Goal: Task Accomplishment & Management: Manage account settings

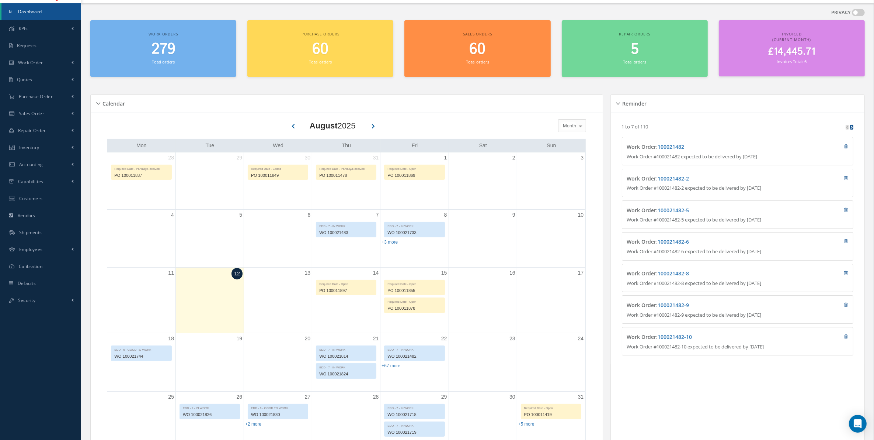
scroll to position [61, 0]
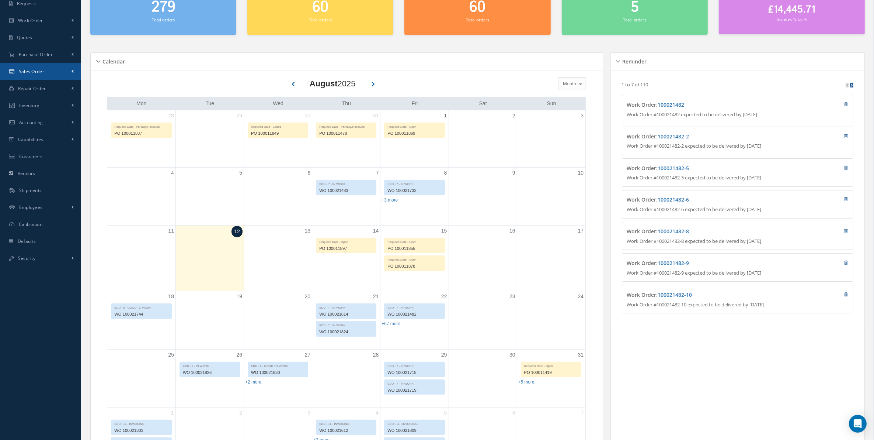
click at [51, 74] on link "Sales Order" at bounding box center [40, 71] width 81 height 17
click at [53, 91] on link "Sales Order" at bounding box center [41, 87] width 80 height 14
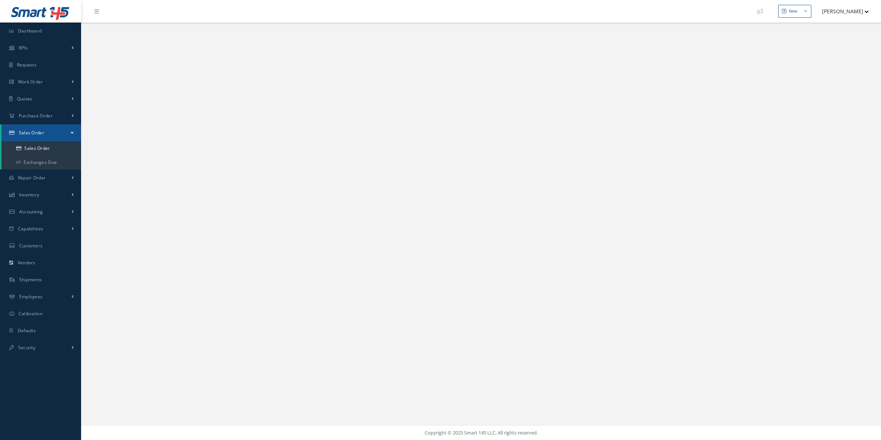
select select "25"
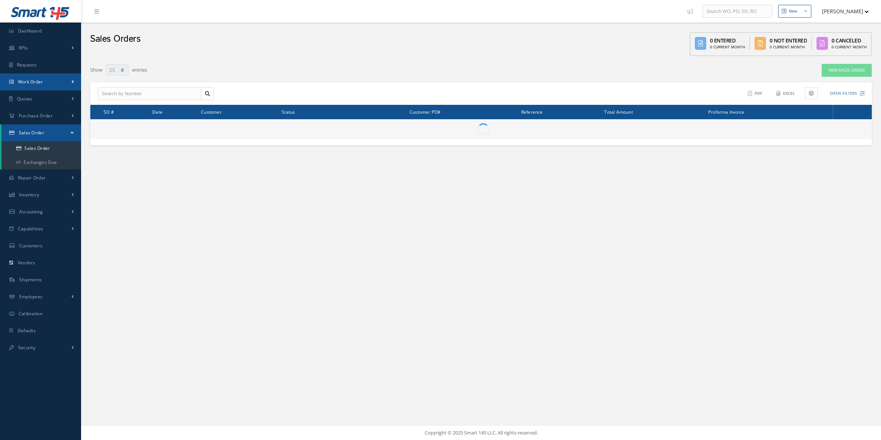
click at [56, 78] on link "Work Order" at bounding box center [40, 81] width 81 height 17
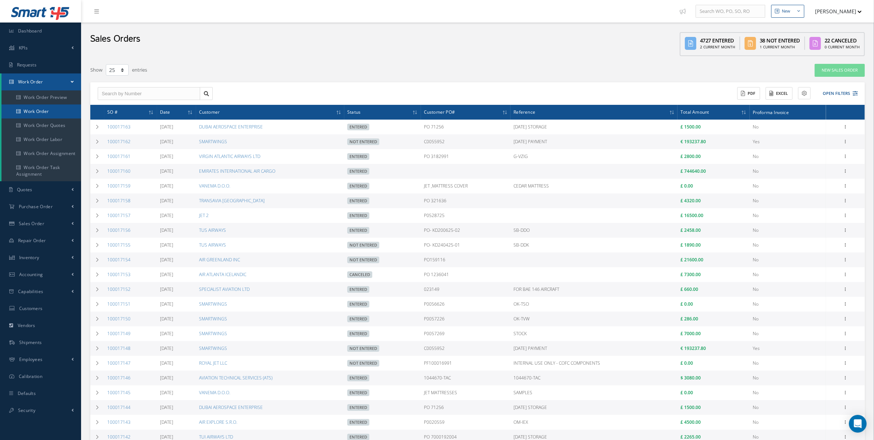
click at [65, 113] on link "Work Order" at bounding box center [41, 111] width 80 height 14
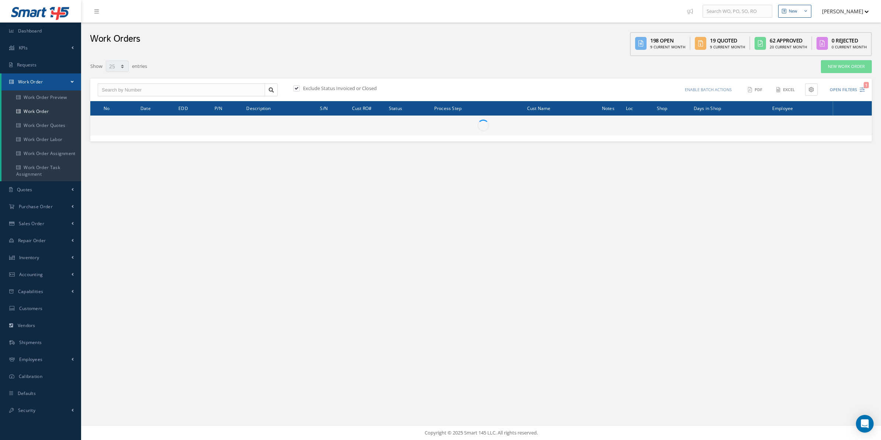
select select "25"
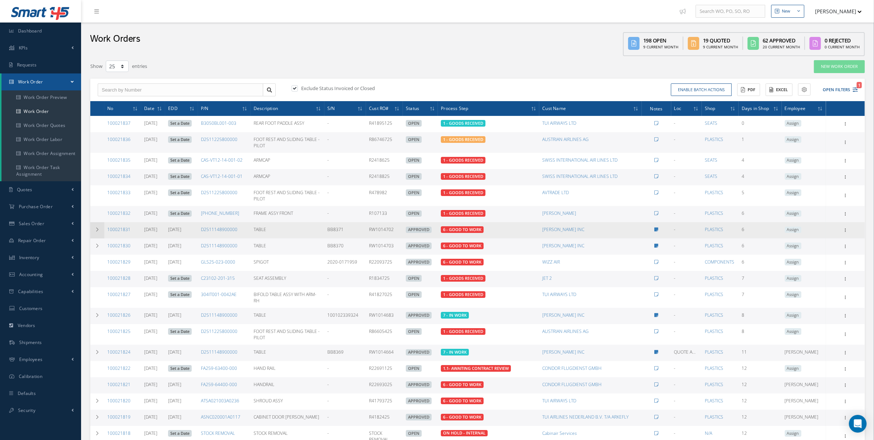
click at [92, 227] on td at bounding box center [97, 230] width 14 height 16
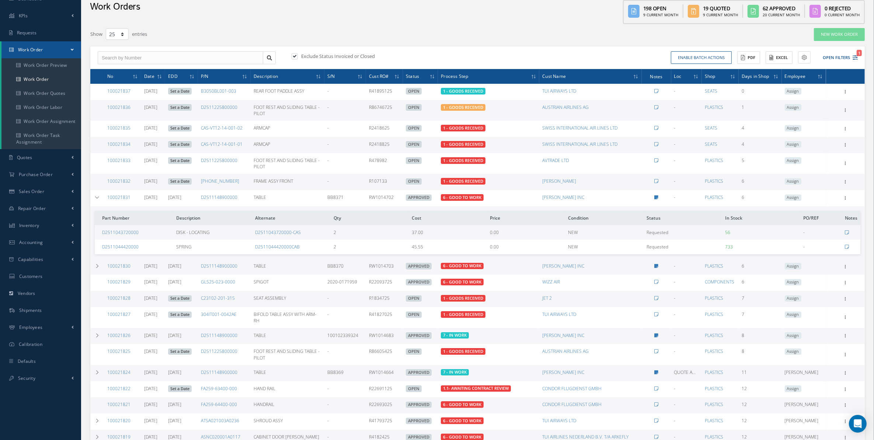
scroll to position [29, 0]
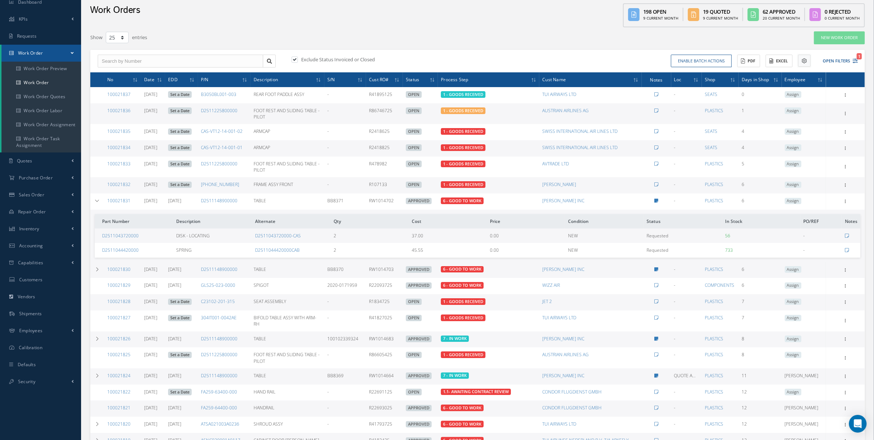
click at [801, 59] on button at bounding box center [804, 61] width 13 height 12
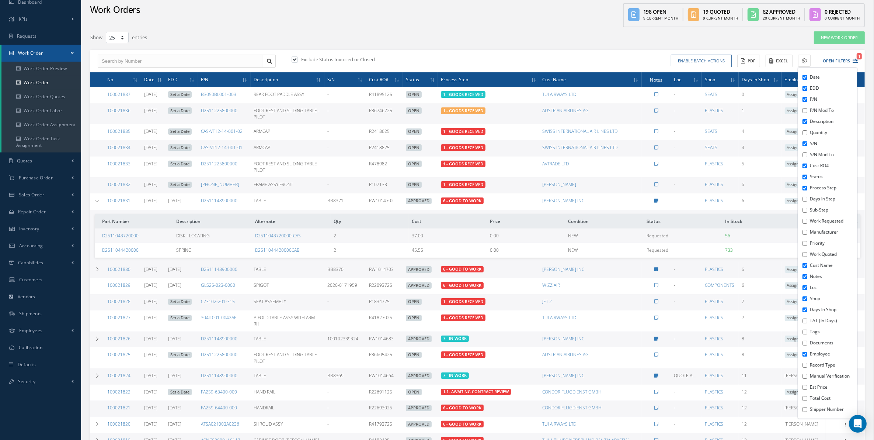
click at [802, 327] on div "Date EDD P/N P/N Mod To Description Quantity S/N S/N Mod To Cust RO# Status Pro…" at bounding box center [827, 243] width 59 height 350
click at [805, 332] on input "Tags" at bounding box center [805, 331] width 5 height 5
checkbox input "true"
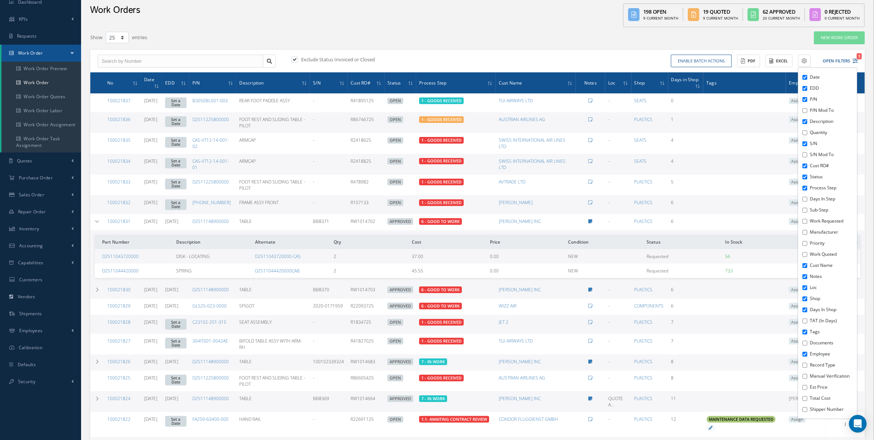
click at [805, 340] on input "Documents" at bounding box center [805, 342] width 5 height 5
checkbox input "true"
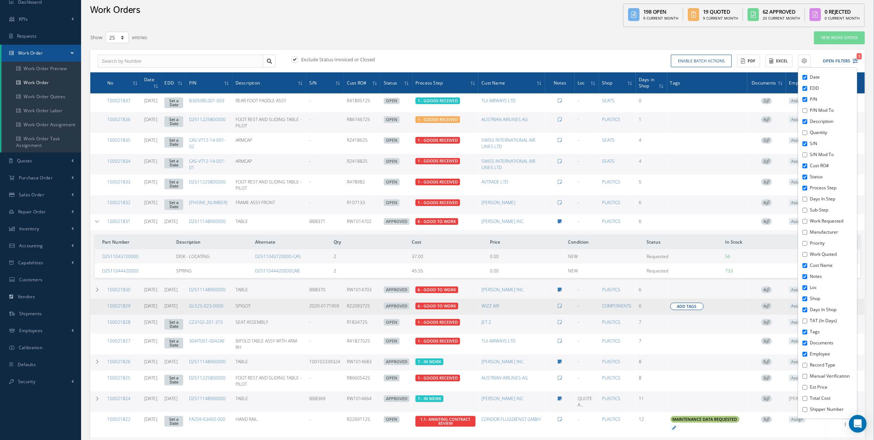
click at [692, 305] on span "Add Tags" at bounding box center [687, 306] width 20 height 6
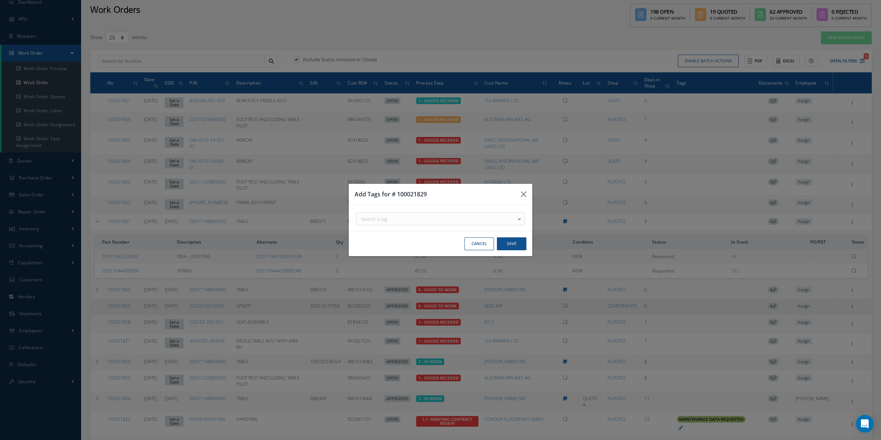
click at [0, 0] on div "Add Tags for # 100021829 Search a tag 21G ORDER For use on 21G Orders. A220 FIT…" at bounding box center [0, 0] width 0 height 0
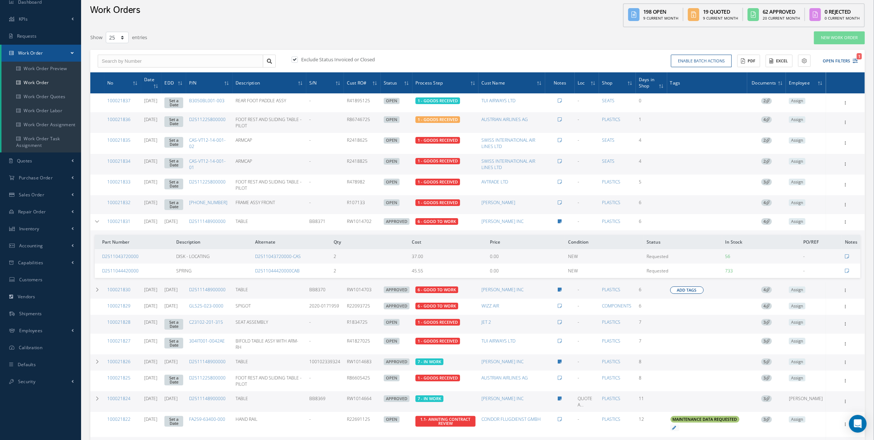
click at [697, 287] on span "Add Tags" at bounding box center [687, 290] width 20 height 6
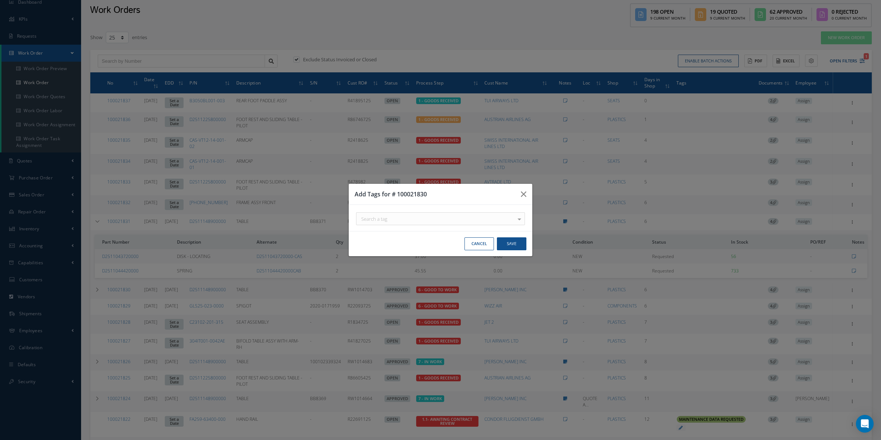
click at [0, 0] on button "Cancel" at bounding box center [0, 0] width 0 height 0
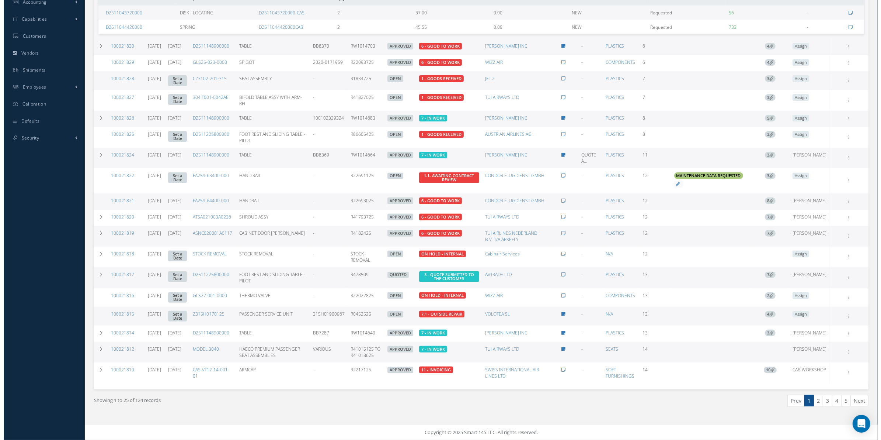
scroll to position [286, 0]
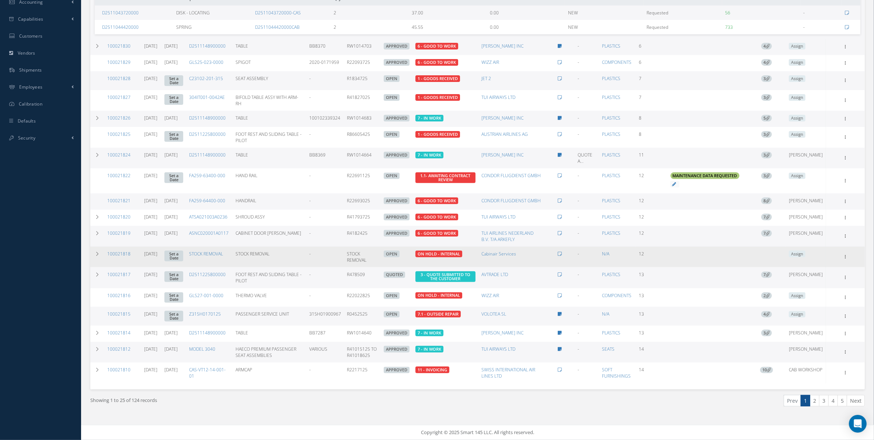
drag, startPoint x: 713, startPoint y: 242, endPoint x: 705, endPoint y: 245, distance: 8.6
click at [712, 242] on td "Add Tags Add Tags for # 100021819 Search a tag 21G ORDER For use on 21G Orders.…" at bounding box center [707, 236] width 80 height 21
click at [0, 0] on span "Add Tags" at bounding box center [0, 0] width 0 height 0
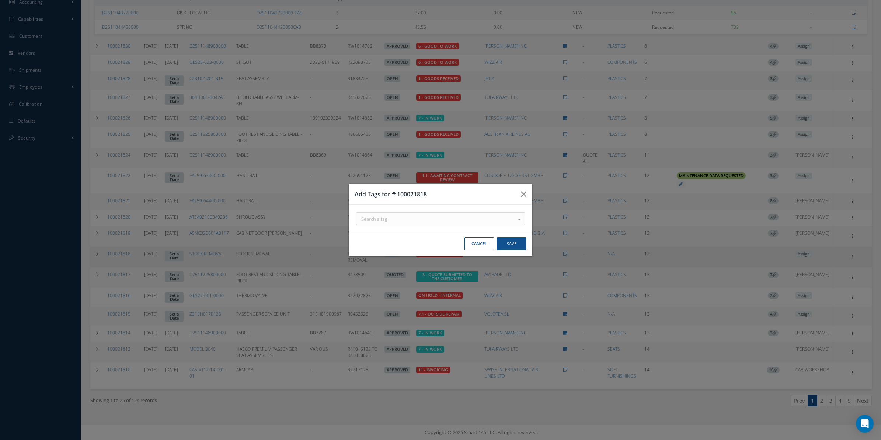
click at [0, 0] on div "Search a tag" at bounding box center [0, 0] width 0 height 0
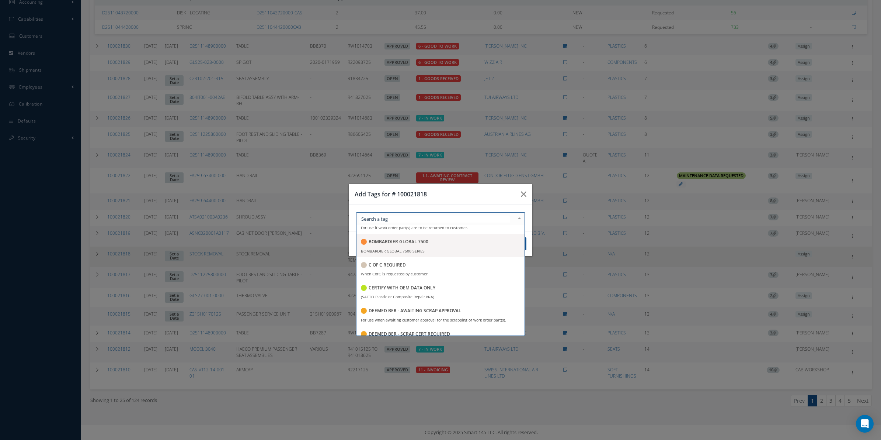
scroll to position [338, 0]
type input "+"
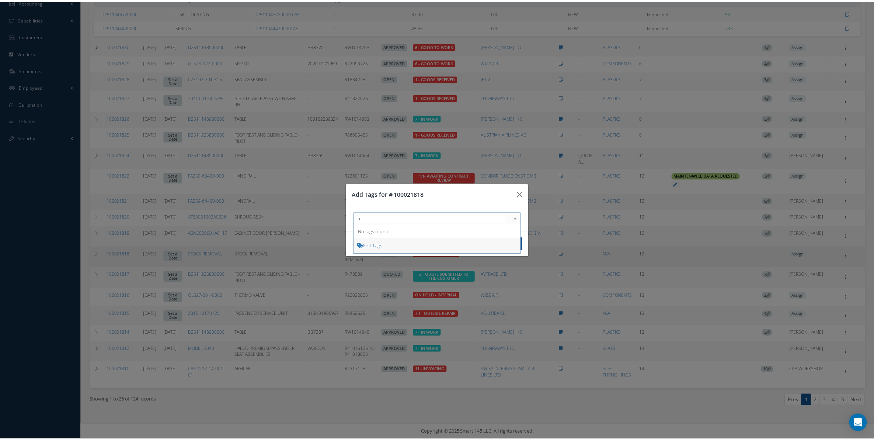
scroll to position [0, 0]
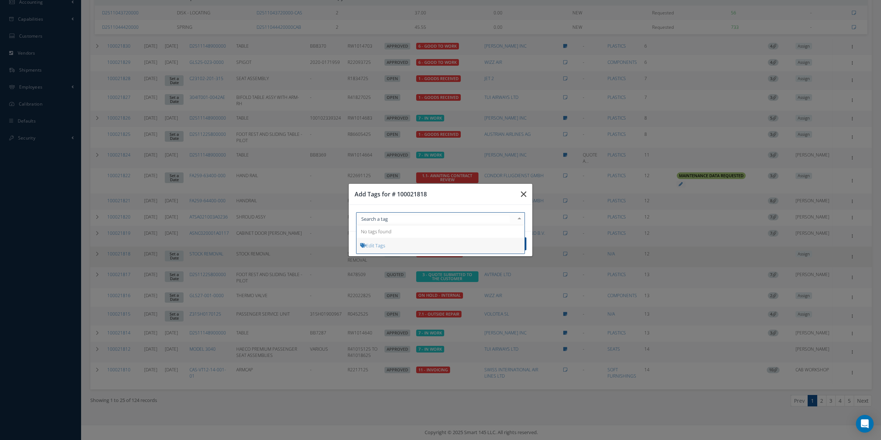
click at [0, 0] on icon "button" at bounding box center [0, 0] width 0 height 0
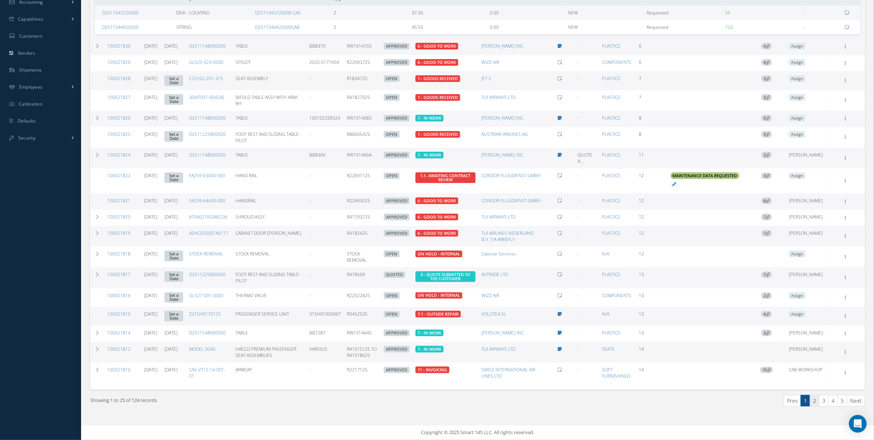
click at [810, 399] on link "2" at bounding box center [815, 400] width 10 height 11
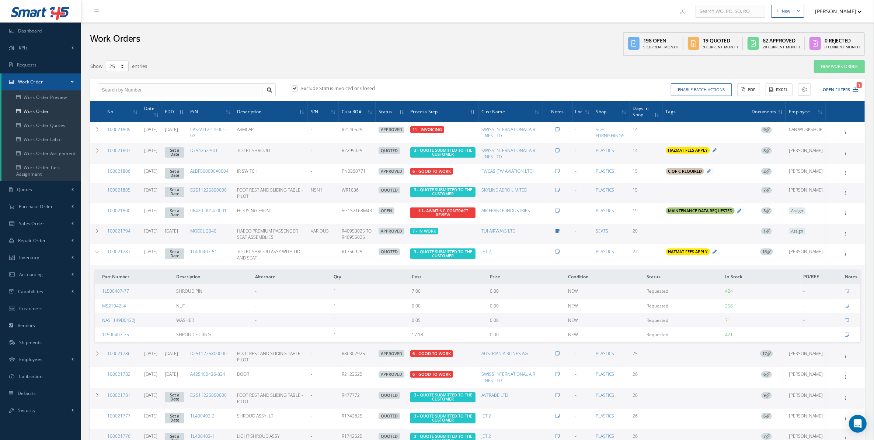
click at [17, 19] on icon "Smart 145" at bounding box center [40, 13] width 59 height 13
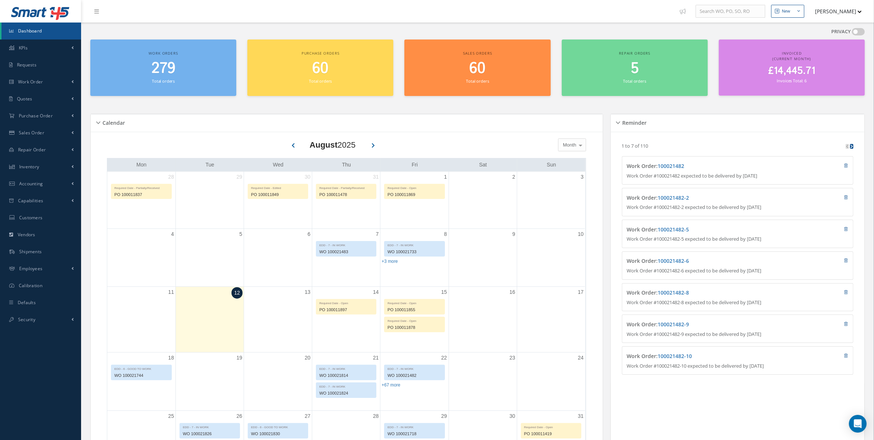
click at [862, 13] on button "[PERSON_NAME]" at bounding box center [835, 11] width 54 height 14
click at [826, 24] on link "Administration" at bounding box center [832, 24] width 59 height 13
click at [46, 307] on link "Defaults" at bounding box center [40, 302] width 81 height 17
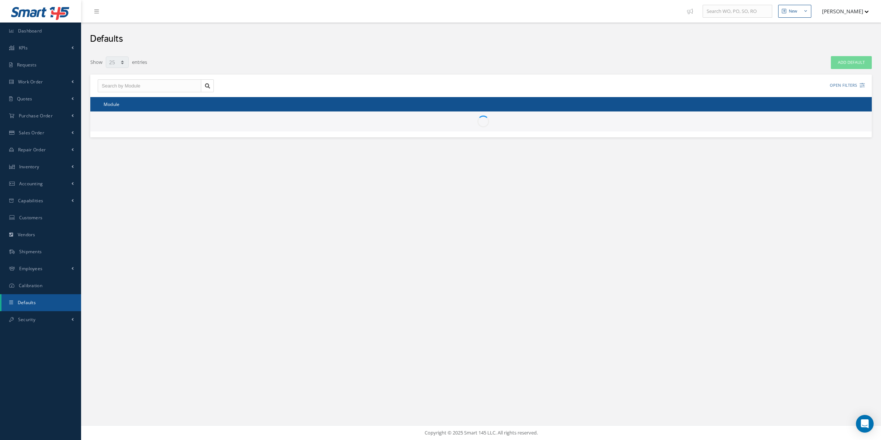
select select "25"
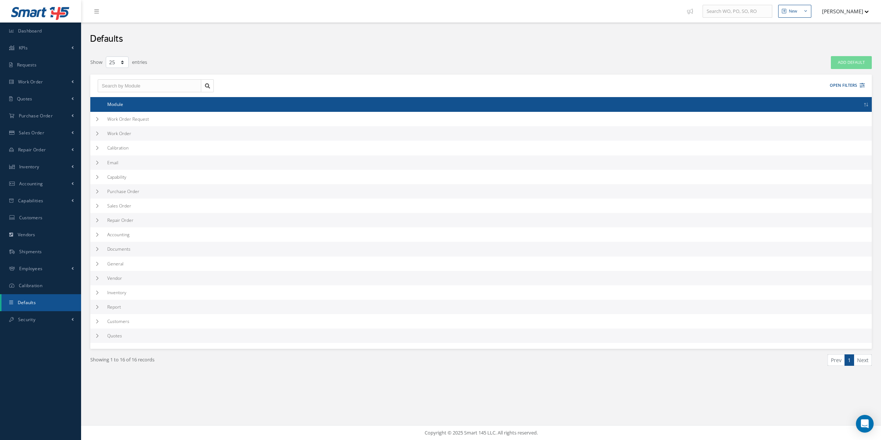
click at [104, 136] on td "work order" at bounding box center [488, 133] width 768 height 14
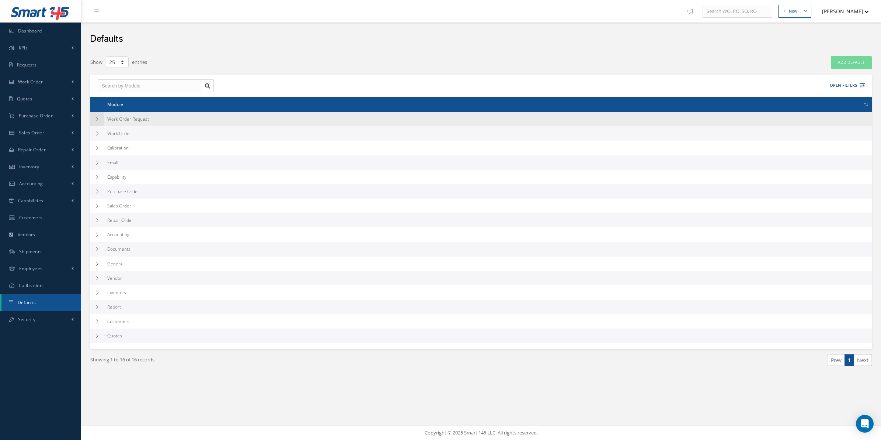
click at [104, 119] on td at bounding box center [97, 119] width 14 height 14
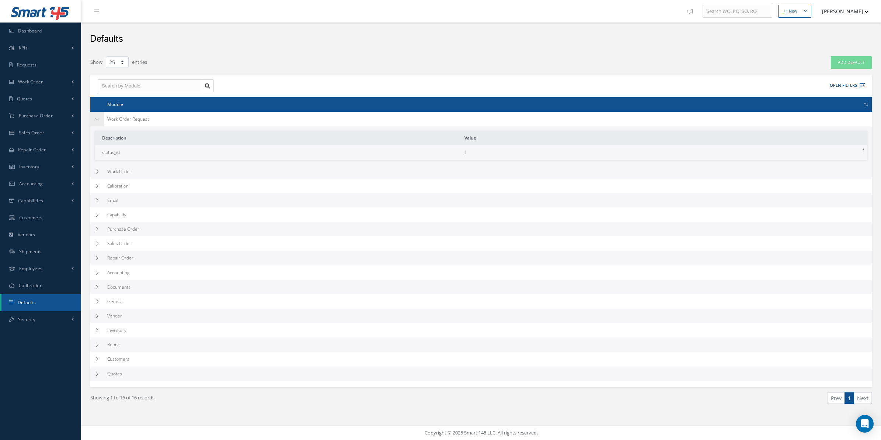
click at [103, 118] on td at bounding box center [97, 119] width 14 height 14
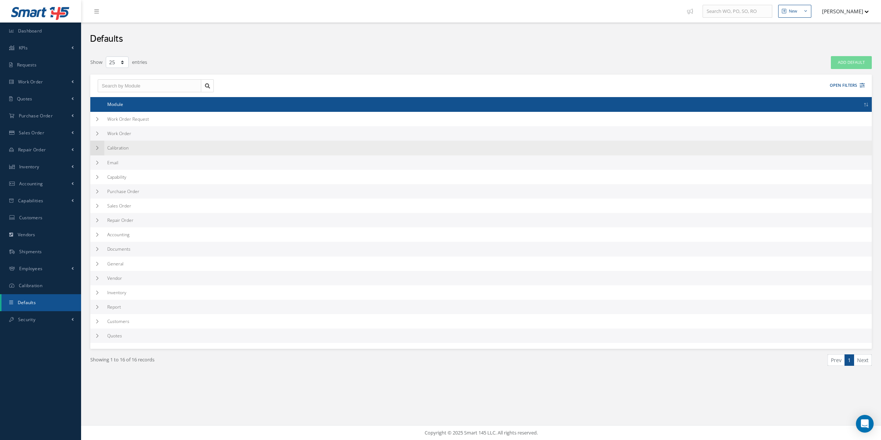
click at [100, 147] on td at bounding box center [97, 147] width 14 height 14
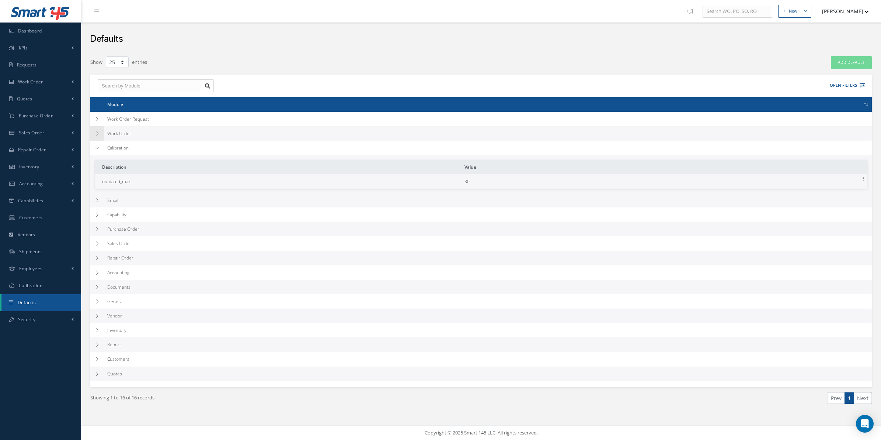
click at [96, 135] on icon at bounding box center [97, 133] width 5 height 4
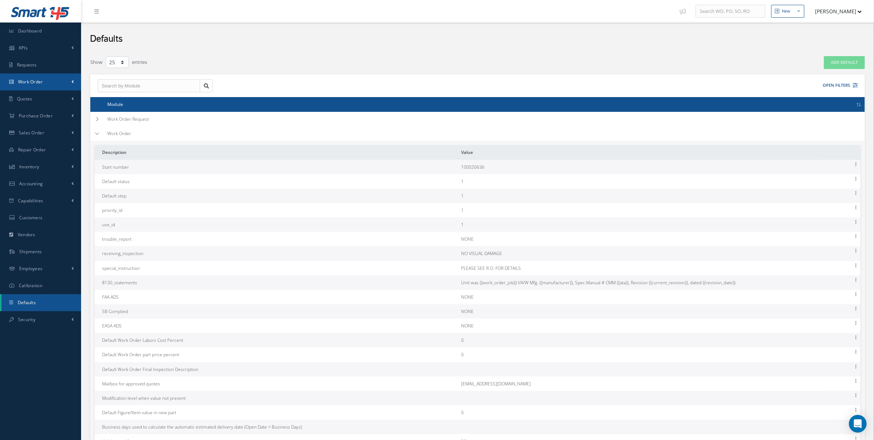
click at [52, 74] on link "Work Order" at bounding box center [40, 81] width 81 height 17
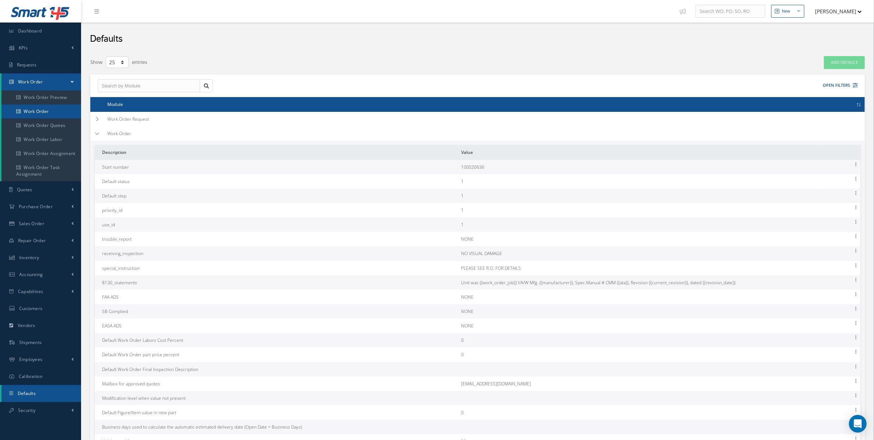
click link "Work Order"
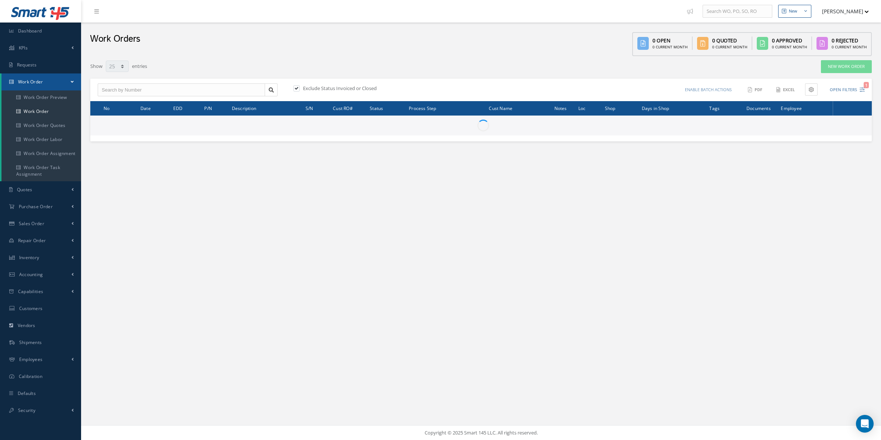
select select "25"
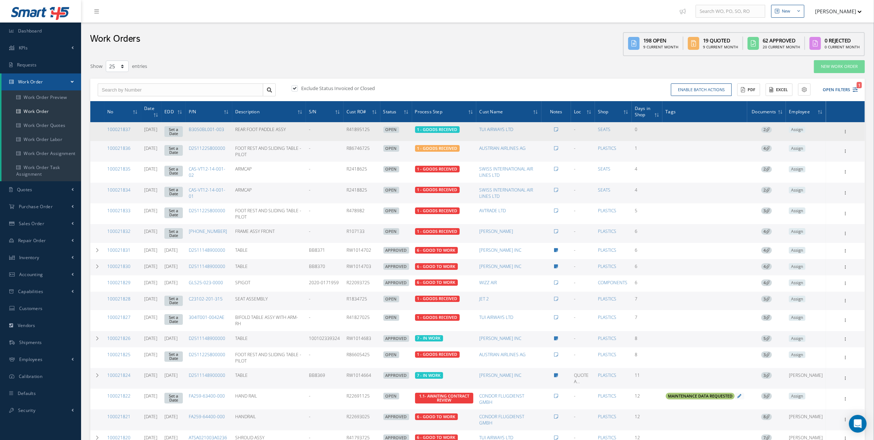
click at [770, 130] on icon at bounding box center [768, 129] width 4 height 4
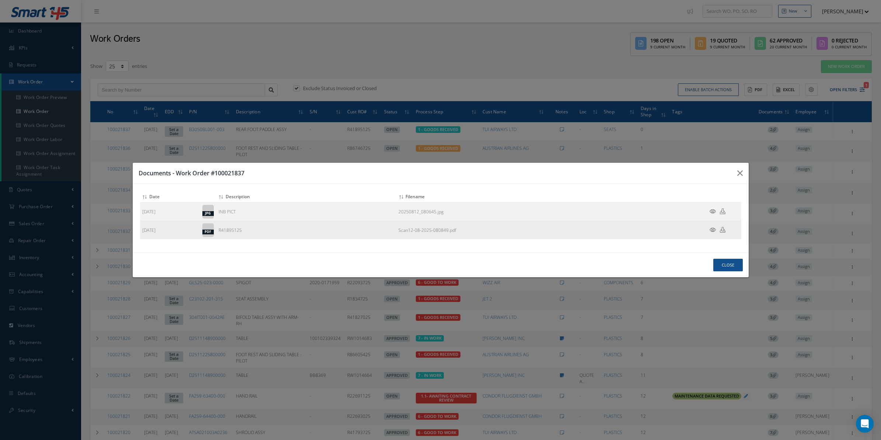
click at [708, 228] on td at bounding box center [719, 230] width 44 height 18
click at [710, 229] on td at bounding box center [719, 230] width 44 height 18
click at [710, 229] on icon at bounding box center [713, 230] width 6 height 6
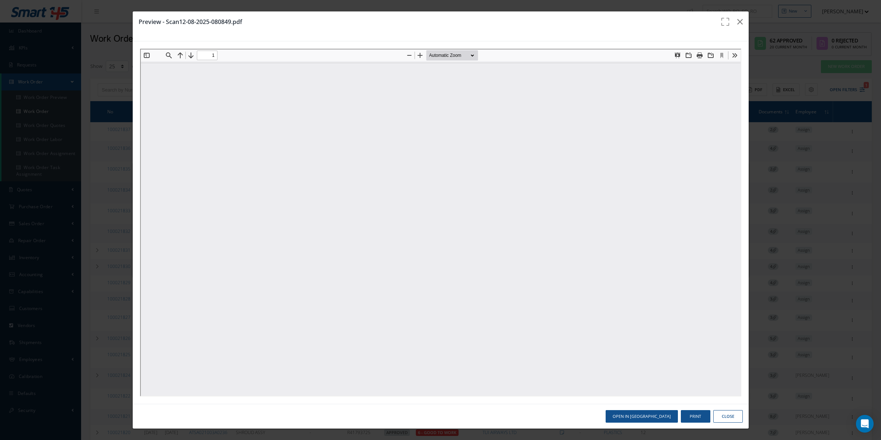
type input "0"
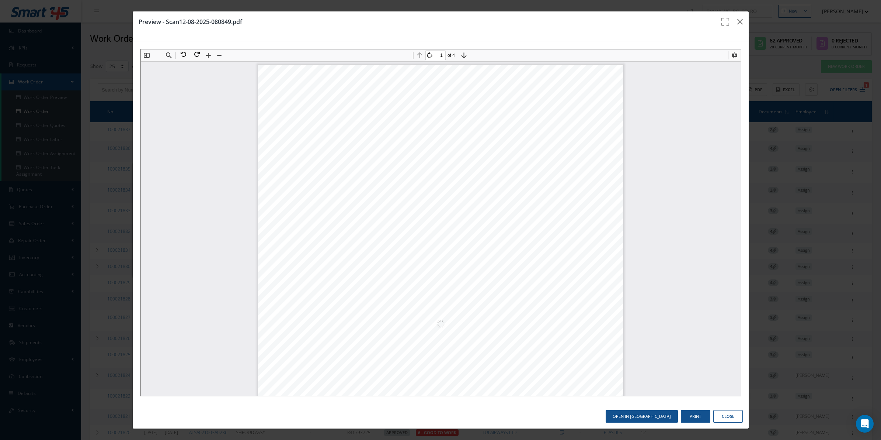
scroll to position [4, 0]
drag, startPoint x: 343, startPoint y: 261, endPoint x: 400, endPoint y: 271, distance: 57.2
click at [397, 271] on div "Page 1" at bounding box center [439, 195] width 365 height 517
type input "1"
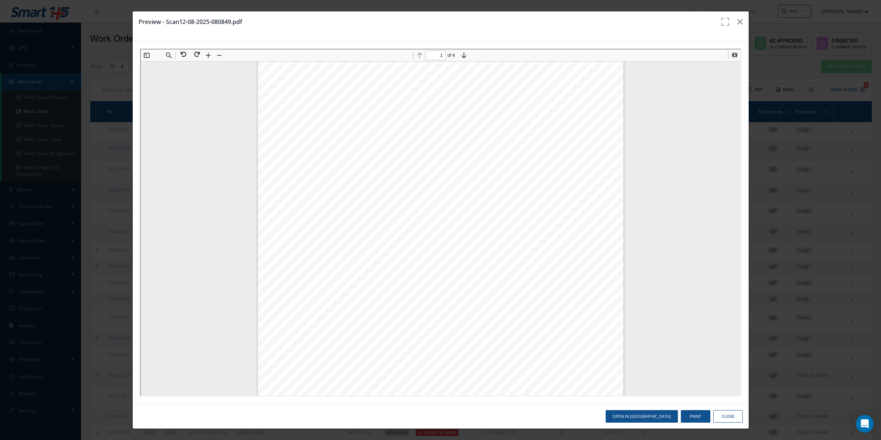
scroll to position [173, 0]
click at [747, 19] on button "button" at bounding box center [740, 21] width 17 height 21
